Goal: Task Accomplishment & Management: Manage account settings

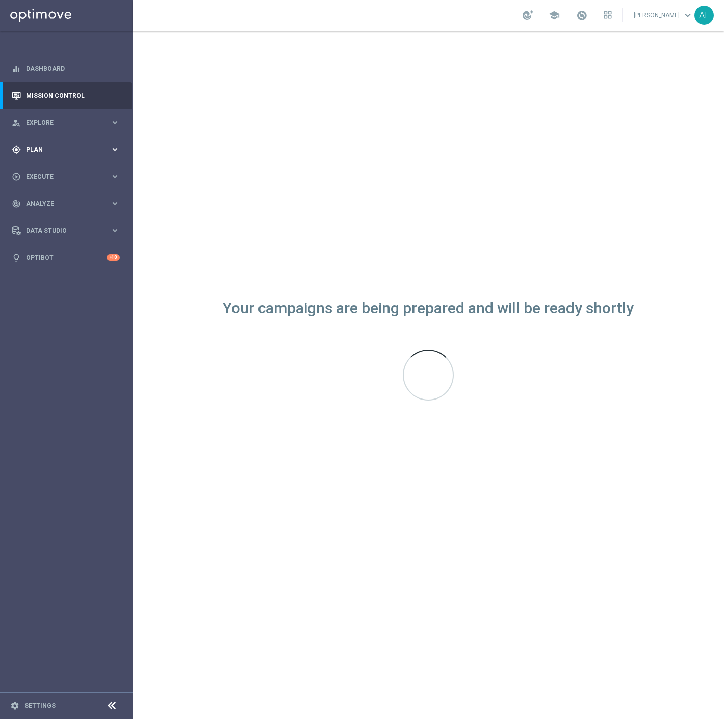
click at [41, 153] on div "gps_fixed Plan" at bounding box center [61, 149] width 98 height 9
click at [45, 167] on link "Target Groups" at bounding box center [67, 171] width 80 height 8
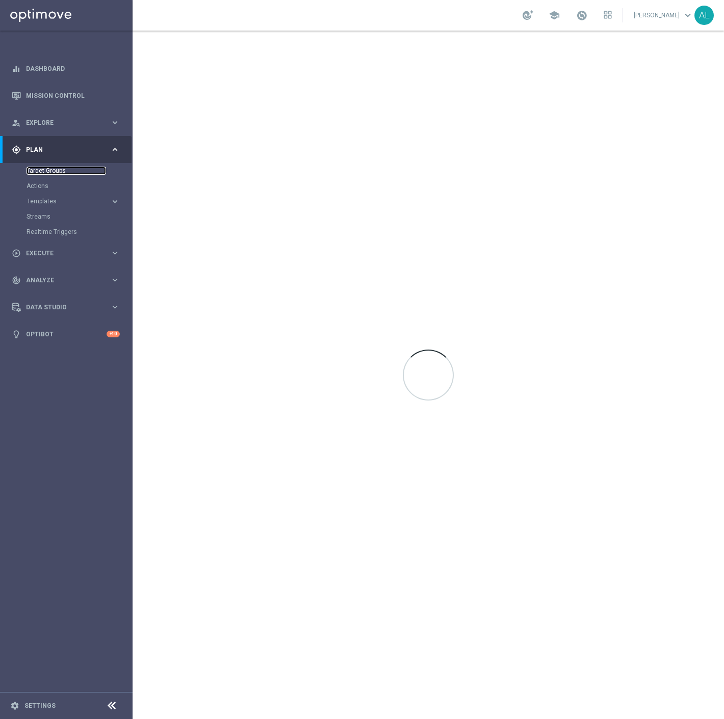
click at [52, 171] on link "Target Groups" at bounding box center [67, 171] width 80 height 8
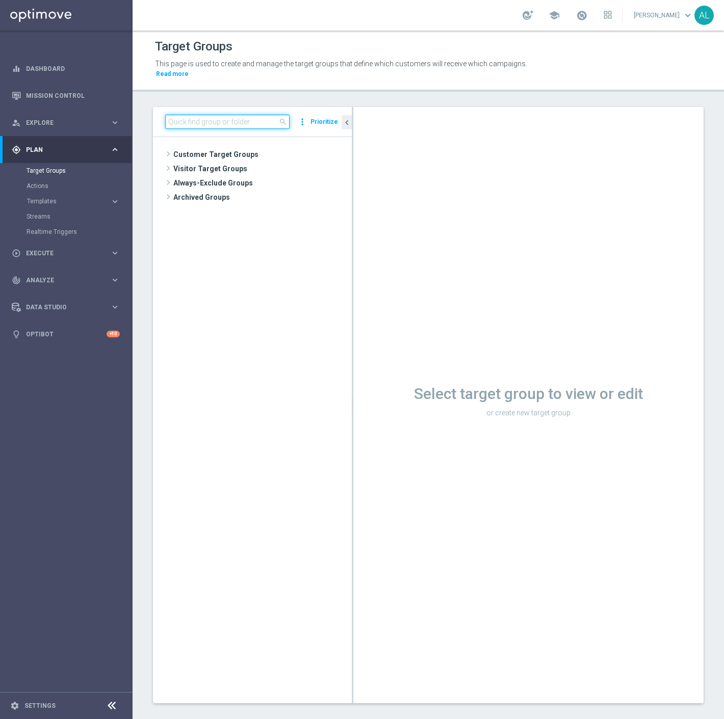
click at [238, 115] on input at bounding box center [227, 122] width 124 height 14
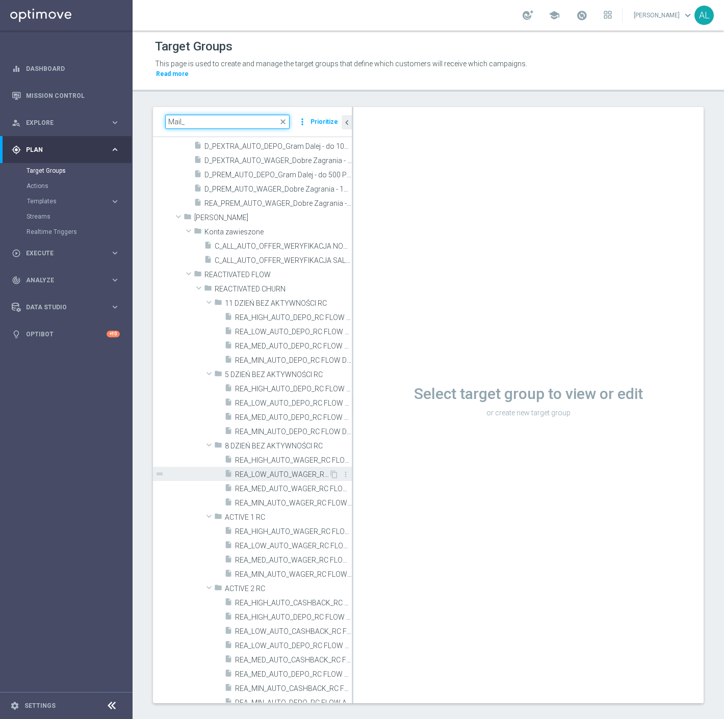
scroll to position [113, 0]
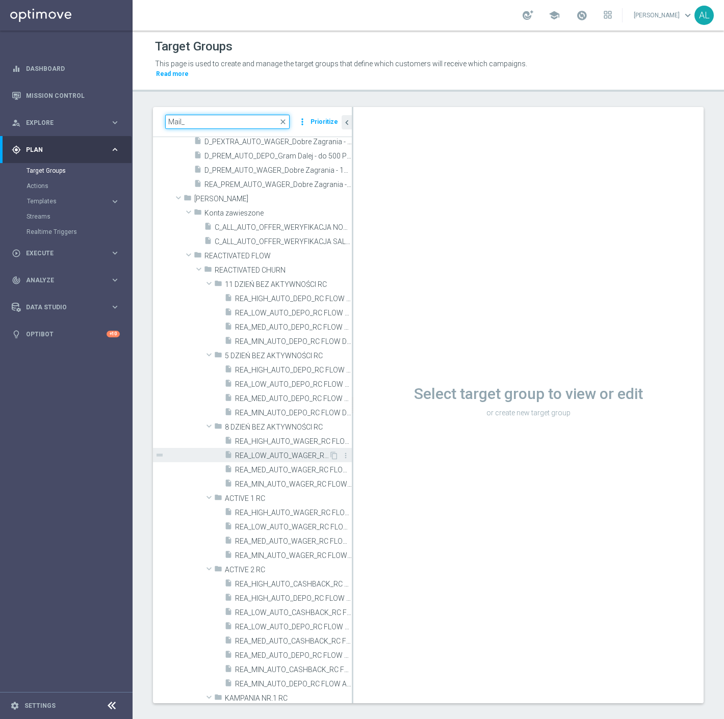
type input "Mail_"
click at [294, 452] on span "REA_LOW_AUTO_WAGER_RC FLOW DAY 8 BA 50%-50 PLN MAIL_DAILY" at bounding box center [282, 456] width 94 height 9
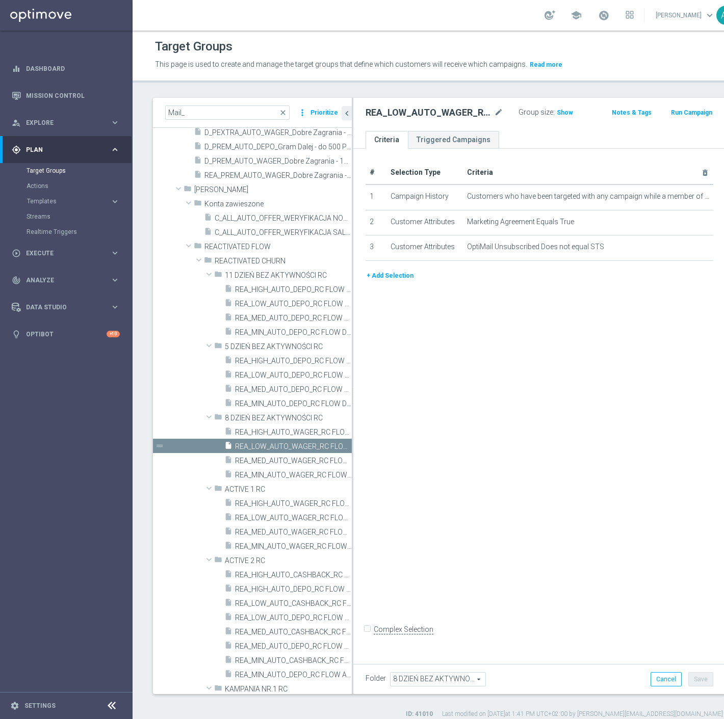
click at [393, 281] on button "+ Add Selection" at bounding box center [390, 275] width 49 height 11
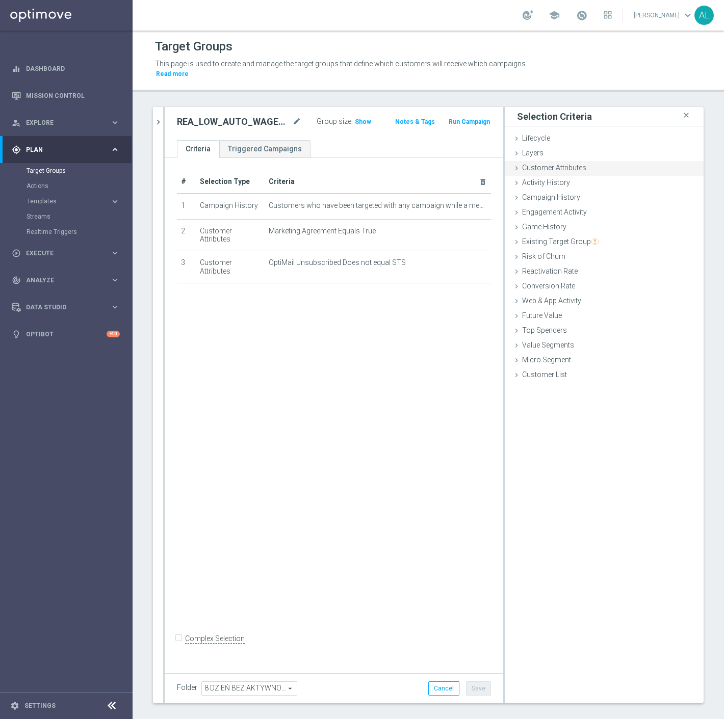
click at [574, 164] on span "Customer Attributes" at bounding box center [554, 168] width 64 height 8
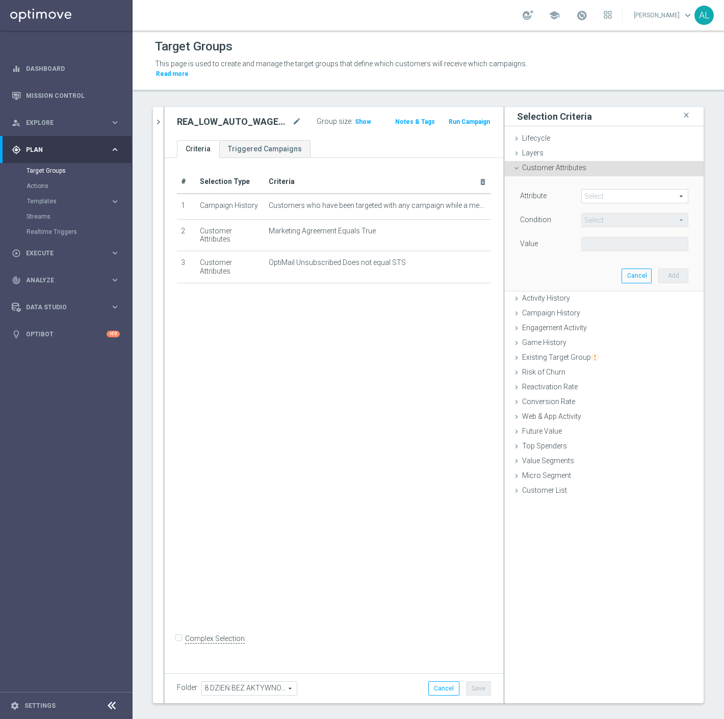
click at [597, 190] on span at bounding box center [635, 196] width 106 height 13
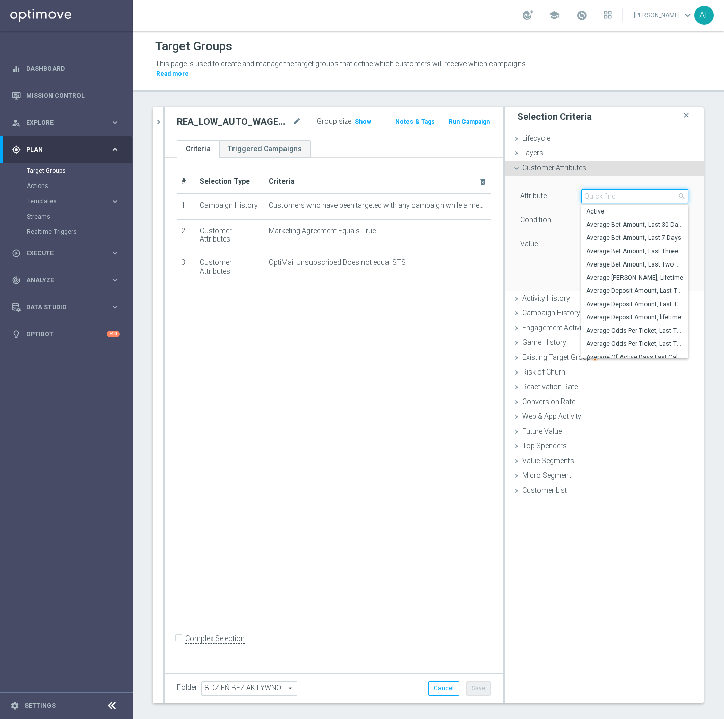
click at [597, 189] on input "search" at bounding box center [634, 196] width 107 height 14
type input "m"
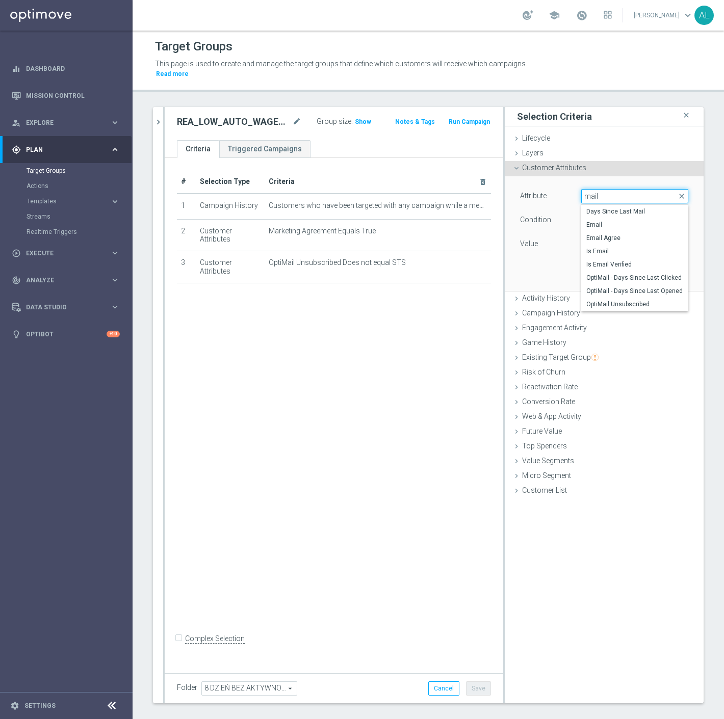
type input "mail"
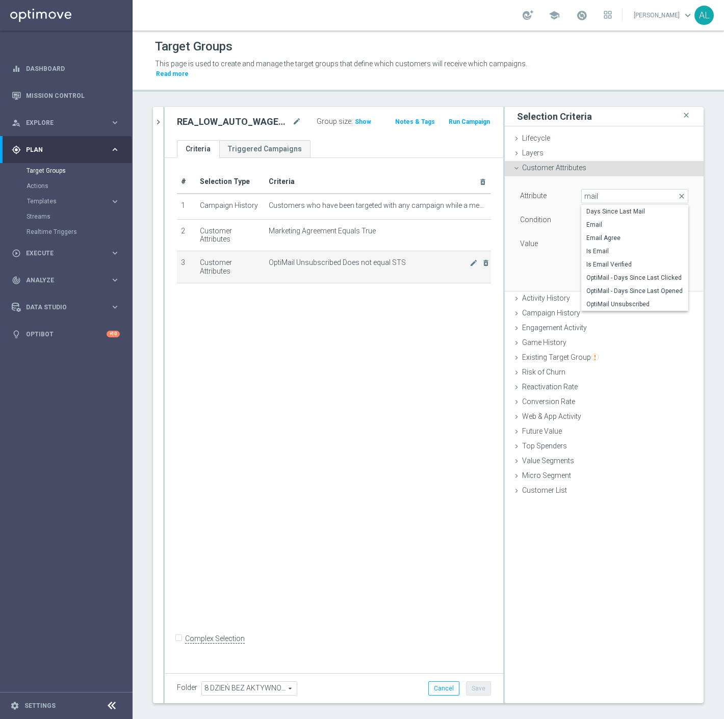
click at [353, 269] on td "OptiMail Unsubscribed Does not equal STS mode_edit delete_forever" at bounding box center [378, 267] width 226 height 32
